Goal: Use online tool/utility: Utilize a website feature to perform a specific function

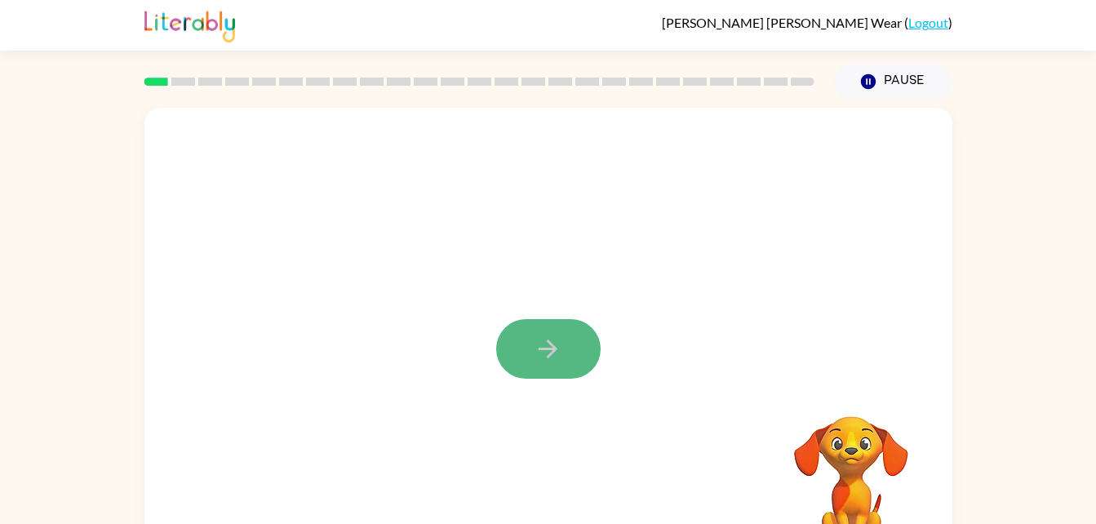
click at [523, 361] on button "button" at bounding box center [548, 349] width 104 height 60
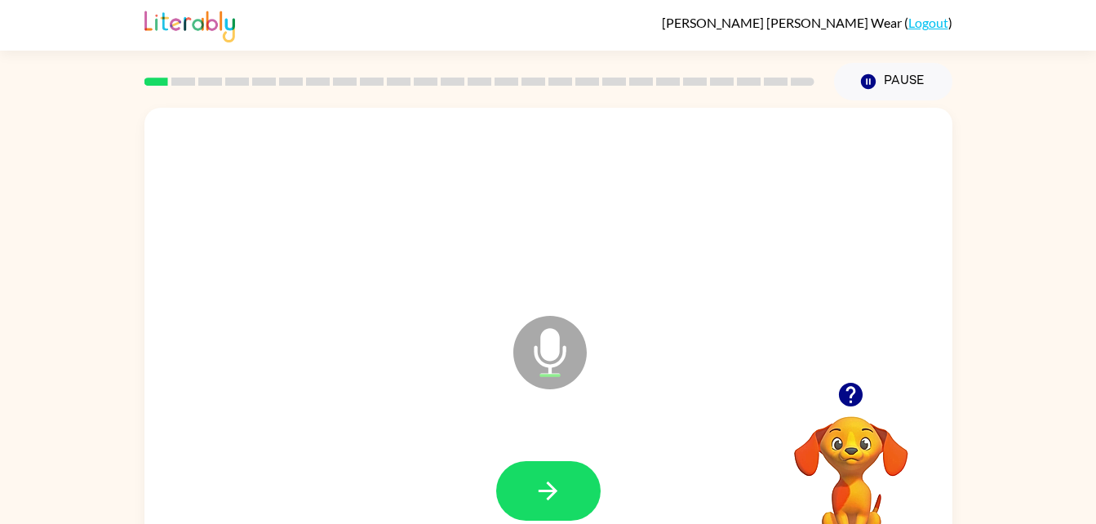
drag, startPoint x: 550, startPoint y: 344, endPoint x: 521, endPoint y: 427, distance: 87.5
click at [521, 427] on icon "Microphone The Microphone is here when it is your turn to talk" at bounding box center [631, 373] width 245 height 122
click at [560, 471] on button "button" at bounding box center [548, 491] width 104 height 60
click at [546, 353] on icon "Microphone The Microphone is here when it is your turn to talk" at bounding box center [631, 373] width 245 height 122
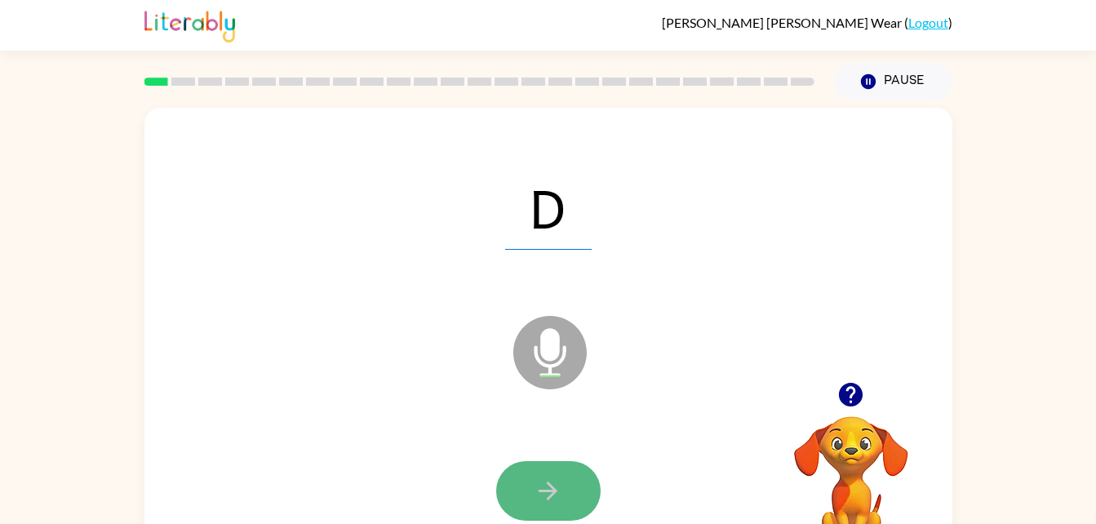
click at [587, 504] on button "button" at bounding box center [548, 491] width 104 height 60
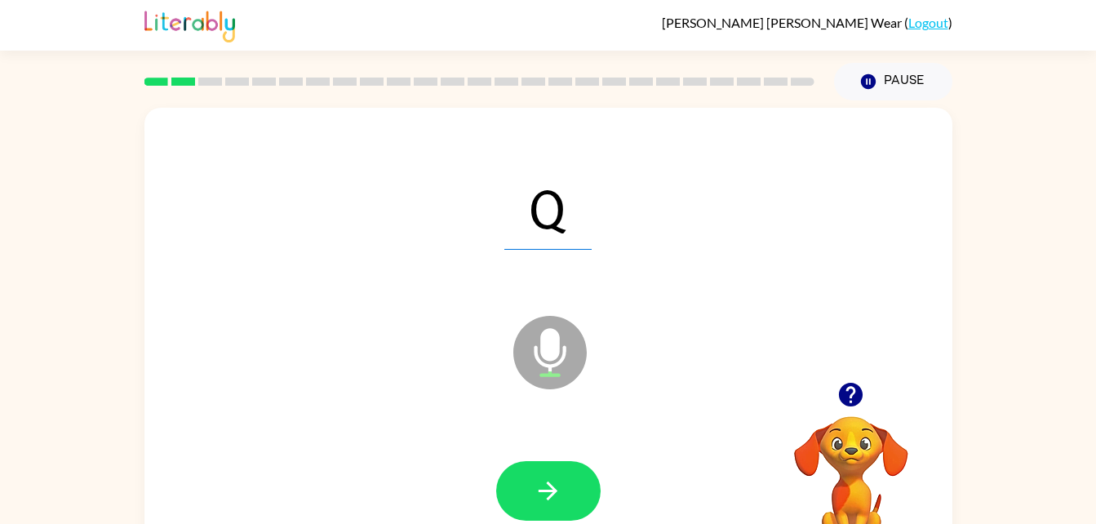
drag, startPoint x: 634, startPoint y: 462, endPoint x: 581, endPoint y: 365, distance: 110.6
click at [581, 365] on div "Q Microphone The Microphone is here when it is your turn to talk" at bounding box center [548, 341] width 808 height 466
click at [568, 357] on icon at bounding box center [549, 352] width 73 height 73
click at [562, 490] on button "button" at bounding box center [548, 491] width 104 height 60
